Goal: Information Seeking & Learning: Find specific fact

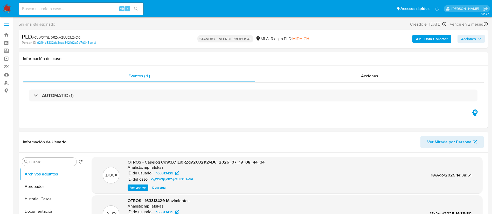
select select "10"
click at [97, 10] on input at bounding box center [81, 8] width 124 height 7
paste input "uC6MxYCjzwKS93n9GX6nlfrO"
type input "uC6MxYCjzwKS93n9GX6nlfrO"
click at [129, 9] on div "s" at bounding box center [127, 8] width 5 height 5
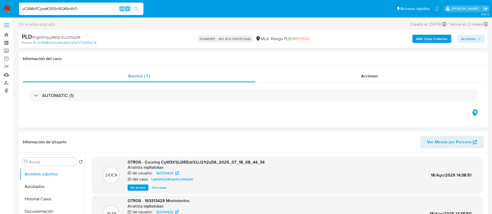
click at [96, 11] on input "uC6MxYCjzwKS93n9GX6nlfrO" at bounding box center [81, 8] width 124 height 7
click at [135, 7] on icon "search-icon" at bounding box center [136, 9] width 4 height 4
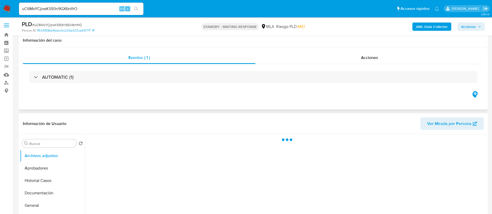
scroll to position [39, 0]
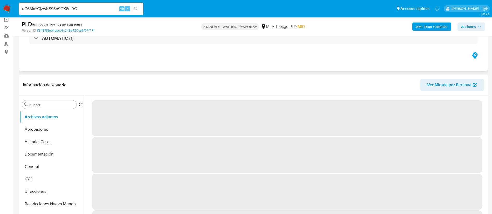
select select "10"
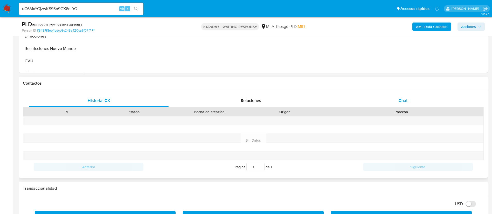
click at [373, 96] on div "Chat" at bounding box center [403, 101] width 140 height 12
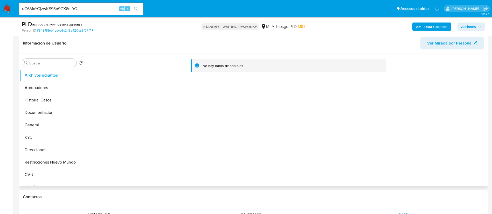
scroll to position [78, 0]
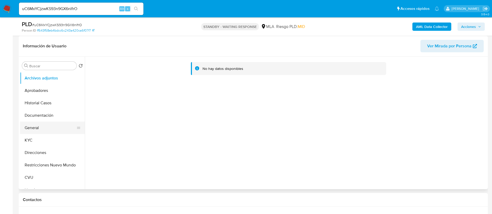
click at [39, 123] on button "General" at bounding box center [50, 128] width 61 height 12
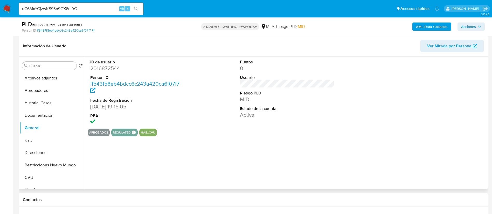
click at [103, 65] on dd "2016872544" at bounding box center [137, 68] width 95 height 7
copy dd "2016872544"
click at [51, 136] on button "KYC" at bounding box center [50, 140] width 61 height 12
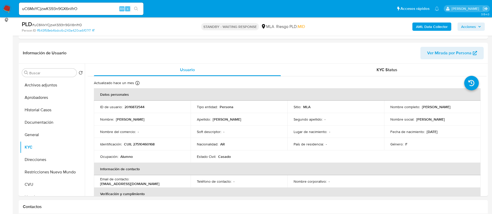
scroll to position [72, 0]
click at [51, 131] on button "General" at bounding box center [50, 134] width 61 height 12
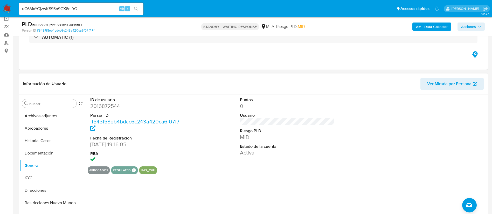
scroll to position [78, 0]
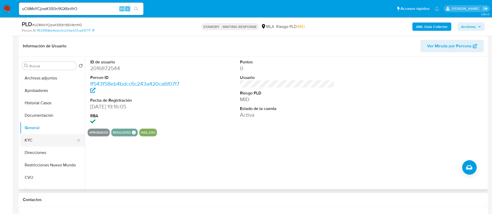
click at [52, 139] on button "KYC" at bounding box center [50, 140] width 61 height 12
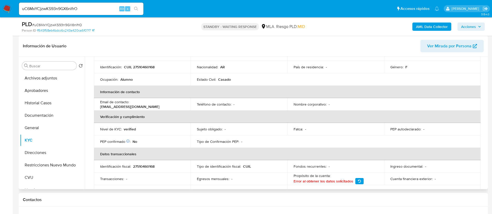
scroll to position [268, 0]
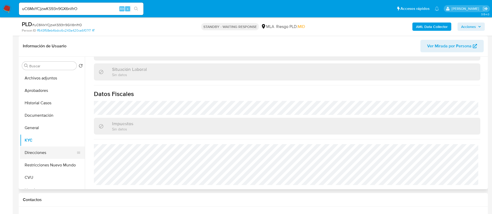
click at [57, 148] on button "Direcciones" at bounding box center [50, 153] width 61 height 12
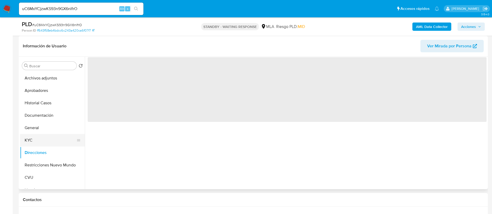
scroll to position [0, 0]
click at [29, 141] on button "KYC" at bounding box center [50, 140] width 61 height 12
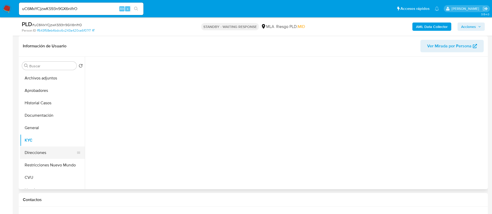
click at [37, 151] on button "Direcciones" at bounding box center [50, 153] width 61 height 12
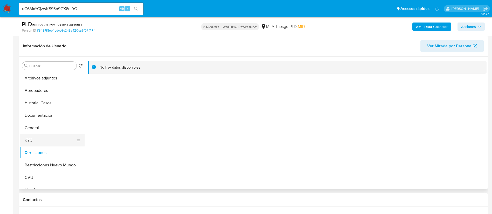
click at [39, 140] on button "KYC" at bounding box center [50, 140] width 61 height 12
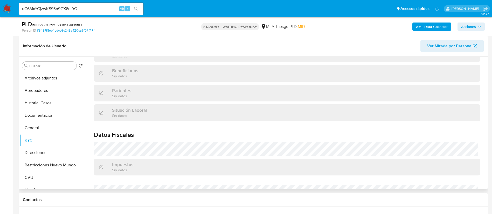
scroll to position [268, 0]
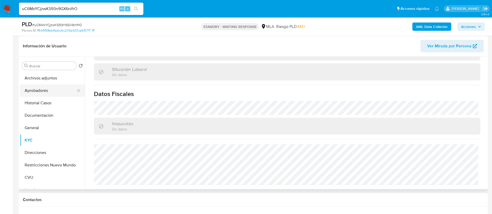
click at [44, 94] on button "Aprobadores" at bounding box center [50, 91] width 61 height 12
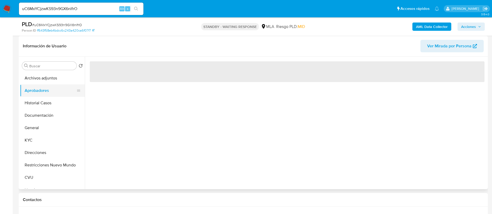
scroll to position [0, 0]
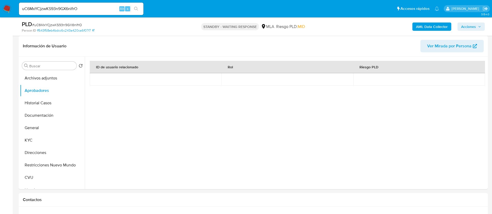
click at [76, 11] on input "uC6MxYCjzwKS93n9GX6nlfrO" at bounding box center [81, 8] width 124 height 7
paste input "WIrDZNDaM4KsCszkHFZYzpTS"
type input "WIrDZNDaM4KsCszkHFZYzpTS"
click at [130, 12] on div "WIrDZNDaM4KsCszkHFZYzpTS Alt s" at bounding box center [81, 9] width 124 height 12
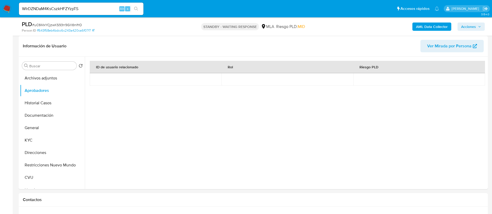
click at [137, 10] on icon "search-icon" at bounding box center [136, 9] width 4 height 4
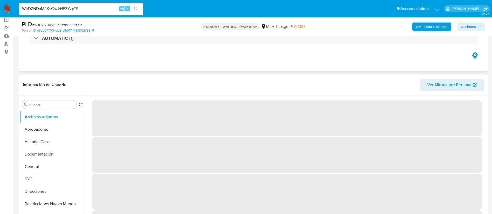
select select "10"
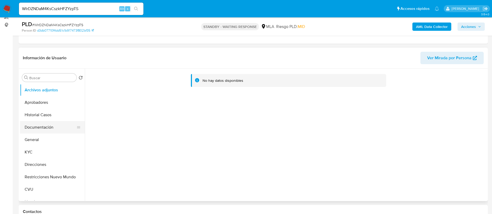
scroll to position [78, 0]
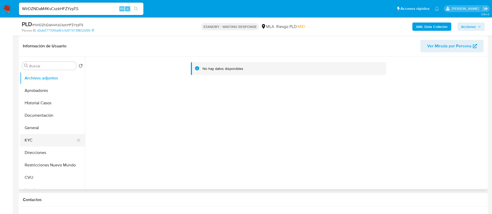
click at [45, 135] on button "KYC" at bounding box center [50, 140] width 61 height 12
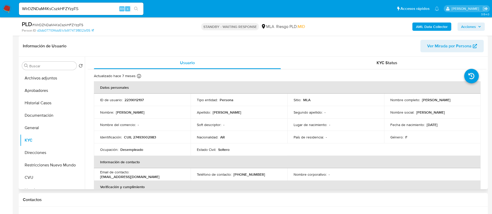
click at [122, 98] on div "ID de usuario : 2239012197" at bounding box center [142, 100] width 84 height 5
click at [125, 99] on p "2239012197" at bounding box center [133, 100] width 19 height 5
copy p "2239012197"
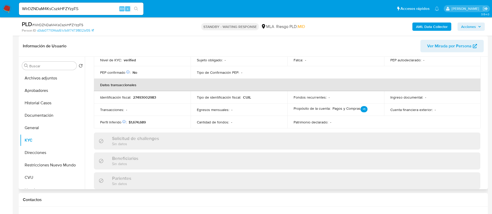
scroll to position [268, 0]
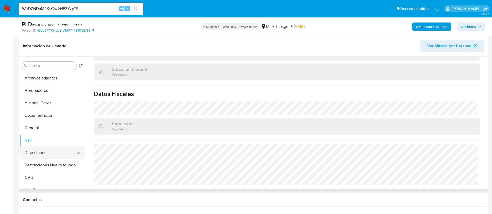
click at [47, 154] on button "Direcciones" at bounding box center [50, 153] width 61 height 12
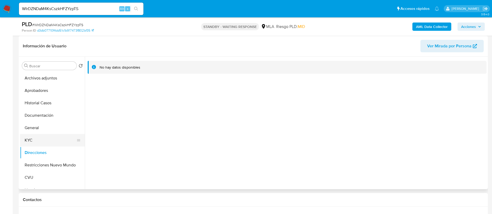
click at [40, 142] on button "KYC" at bounding box center [50, 140] width 61 height 12
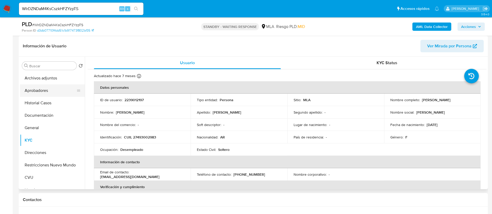
click at [39, 93] on button "Aprobadores" at bounding box center [50, 91] width 61 height 12
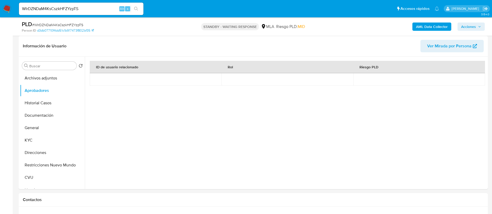
click at [117, 8] on input "WIrDZNDaM4KsCszkHFZYzpTS" at bounding box center [81, 8] width 124 height 7
click at [115, 8] on input "WIrDZNDaM4KsCszkHFZYzpTS" at bounding box center [81, 8] width 124 height 7
paste input "147897730"
type input "147897730"
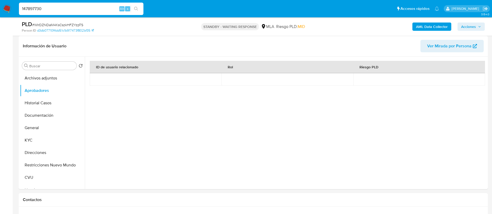
click at [134, 5] on button "search-icon" at bounding box center [136, 8] width 11 height 7
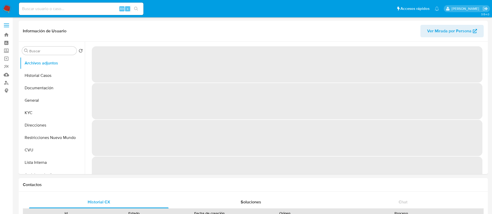
select select "10"
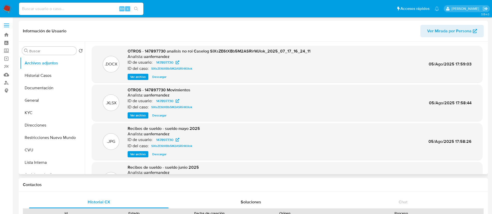
click at [133, 77] on span "Ver archivo" at bounding box center [138, 76] width 16 height 5
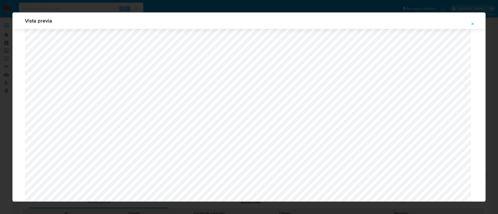
scroll to position [184, 0]
click at [473, 25] on icon "Attachment preview" at bounding box center [472, 24] width 4 height 4
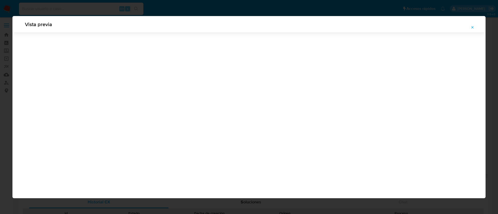
scroll to position [0, 0]
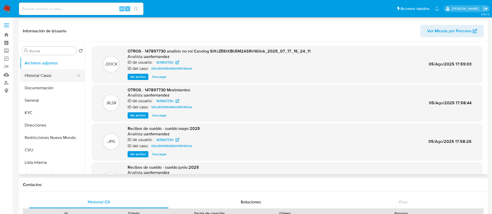
click at [48, 72] on button "Historial Casos" at bounding box center [50, 75] width 61 height 12
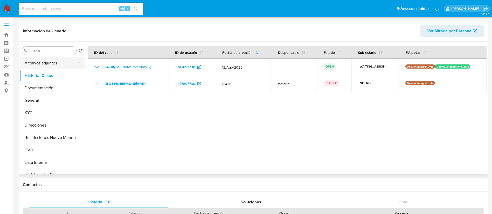
click at [48, 68] on button "Archivos adjuntos" at bounding box center [50, 63] width 61 height 12
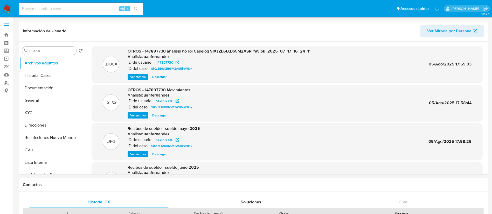
click at [135, 79] on span "Ver archivo" at bounding box center [138, 76] width 16 height 5
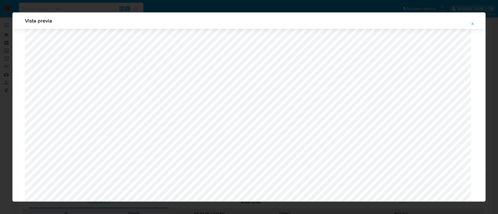
scroll to position [184, 0]
click at [469, 25] on button "Attachment preview" at bounding box center [472, 24] width 11 height 8
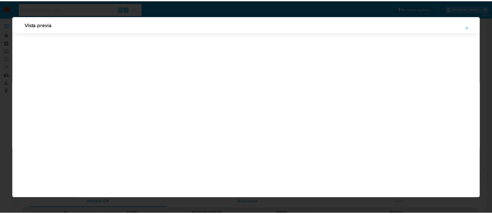
scroll to position [0, 0]
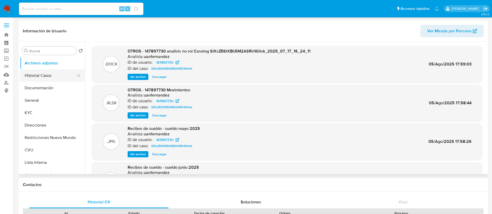
click at [54, 79] on button "Historial Casos" at bounding box center [50, 75] width 61 height 12
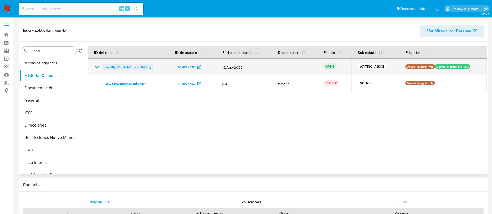
click at [123, 67] on span "umH8y1VEFnfdhPumvemPW2ug" at bounding box center [128, 67] width 46 height 6
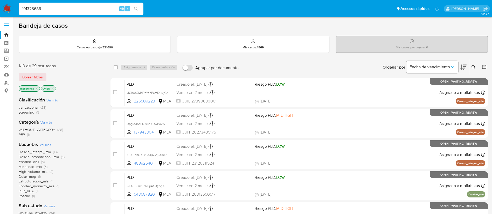
type input "191323686"
click at [134, 4] on div "191323686 Alt s" at bounding box center [81, 9] width 124 height 12
click at [135, 7] on icon "search-icon" at bounding box center [136, 9] width 4 height 4
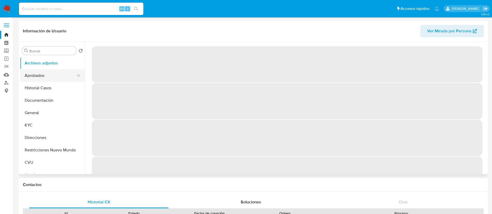
select select "10"
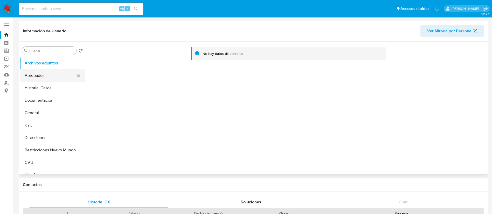
click at [48, 80] on button "Aprobados" at bounding box center [50, 75] width 61 height 12
select select "10"
click at [46, 123] on button "KYC" at bounding box center [50, 125] width 61 height 12
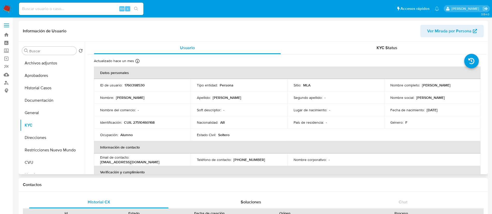
click at [249, 161] on p "(223) 3470613" at bounding box center [249, 160] width 32 height 5
copy p "3470613"
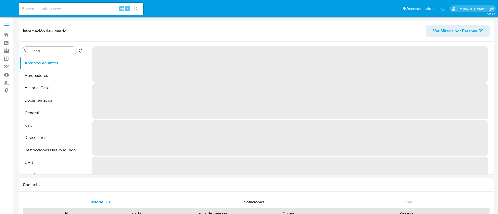
select select "10"
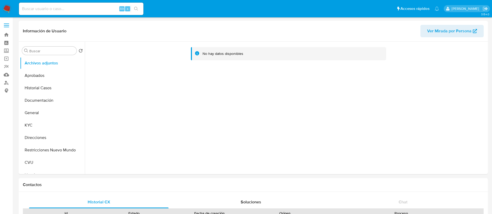
select select "10"
click at [41, 122] on button "KYC" at bounding box center [50, 125] width 61 height 12
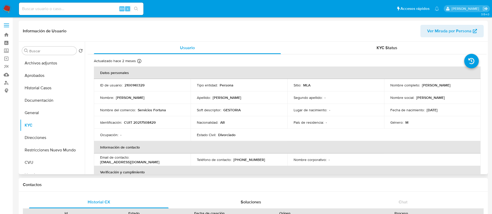
drag, startPoint x: 420, startPoint y: 85, endPoint x: 464, endPoint y: 81, distance: 44.0
click at [464, 81] on td "Nombre completo : Demetrio Daniel Moyano" at bounding box center [432, 85] width 97 height 12
copy p "Demetrio Daniel Moyano"
drag, startPoint x: 123, startPoint y: 121, endPoint x: 165, endPoint y: 123, distance: 41.3
click at [165, 123] on div "Identificación : CUIT 20217508429" at bounding box center [142, 122] width 84 height 5
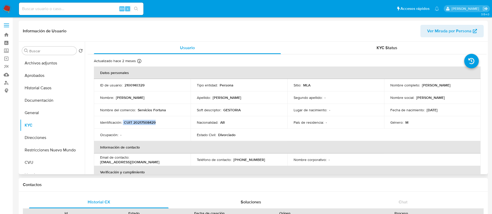
copy div "CUIT 20217508429"
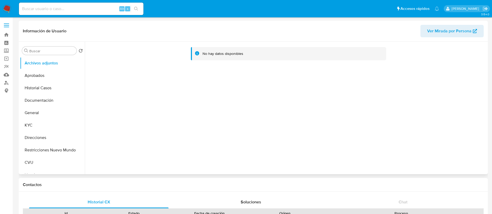
select select "10"
click at [43, 120] on button "KYC" at bounding box center [50, 125] width 61 height 12
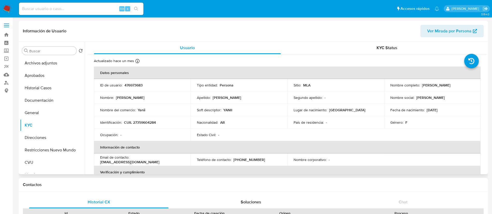
drag, startPoint x: 421, startPoint y: 85, endPoint x: 434, endPoint y: 81, distance: 13.8
click at [461, 85] on div "Nombre completo : [PERSON_NAME]" at bounding box center [432, 85] width 84 height 5
copy p "[PERSON_NAME]"
drag, startPoint x: 124, startPoint y: 120, endPoint x: 159, endPoint y: 119, distance: 34.7
click at [159, 119] on td "Identificación : CUIL 27359604284" at bounding box center [142, 122] width 97 height 12
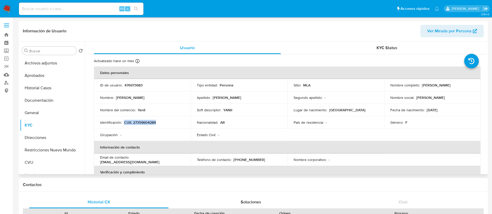
copy p "CUIL 27359604284"
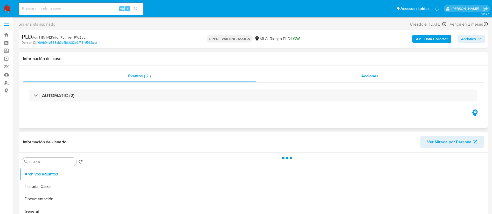
click at [349, 72] on div "Acciones" at bounding box center [370, 76] width 228 height 12
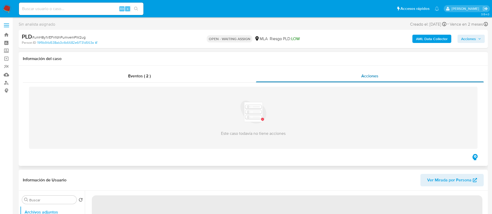
select select "10"
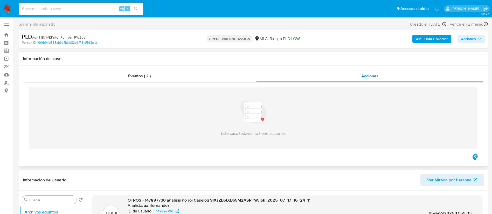
click at [349, 78] on div "Acciones" at bounding box center [370, 76] width 228 height 12
click at [197, 82] on div "Eventos ( 2 )" at bounding box center [139, 76] width 233 height 12
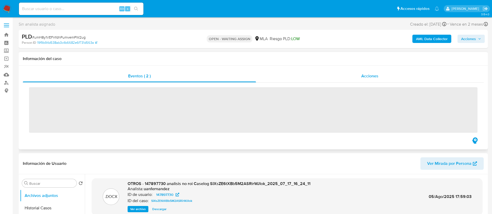
click at [258, 76] on div "Acciones" at bounding box center [370, 76] width 228 height 12
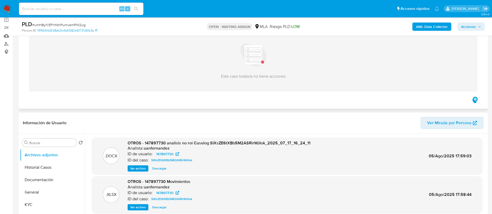
scroll to position [78, 0]
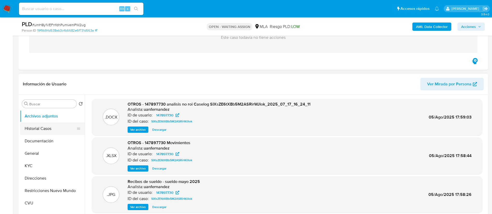
click at [21, 127] on button "Historial Casos" at bounding box center [50, 129] width 61 height 12
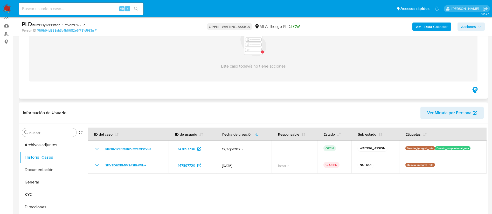
scroll to position [0, 0]
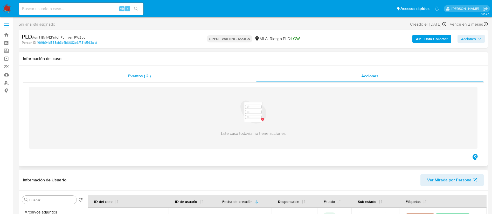
click at [194, 71] on div "Eventos ( 2 )" at bounding box center [139, 76] width 233 height 12
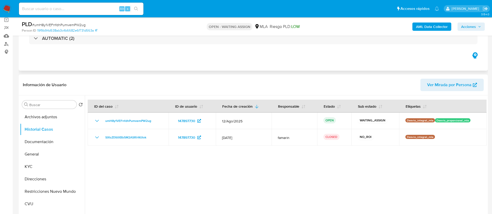
scroll to position [78, 0]
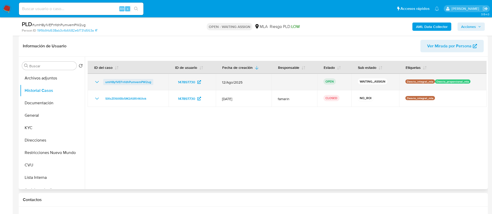
drag, startPoint x: 154, startPoint y: 83, endPoint x: 105, endPoint y: 81, distance: 48.8
click at [105, 81] on div "umH8y1VEFnfdhPumvemPW2ug" at bounding box center [128, 82] width 68 height 6
